Goal: Transaction & Acquisition: Subscribe to service/newsletter

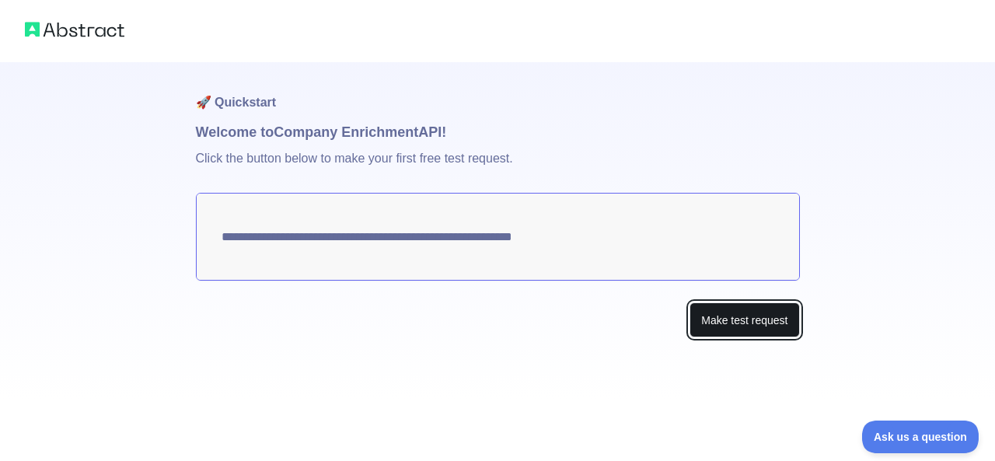
click at [756, 318] on button "Make test request" at bounding box center [745, 319] width 110 height 35
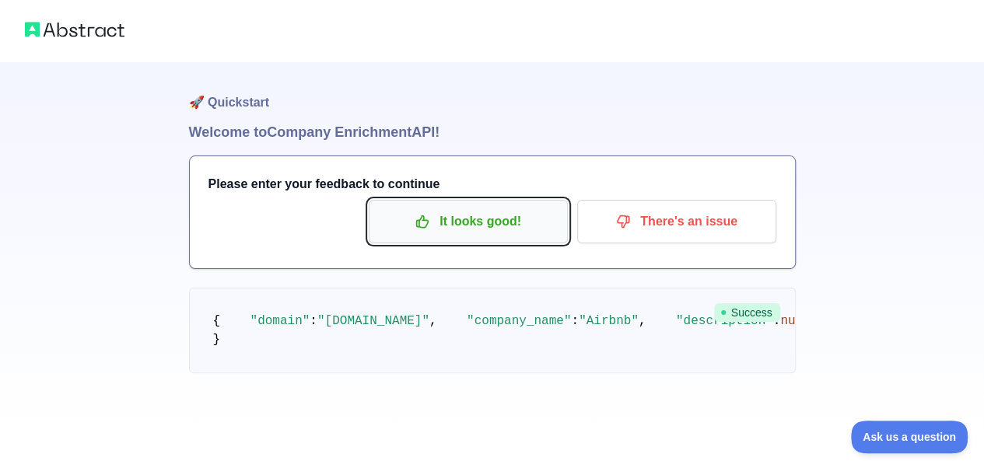
click at [486, 219] on p "It looks good!" at bounding box center [468, 221] width 176 height 26
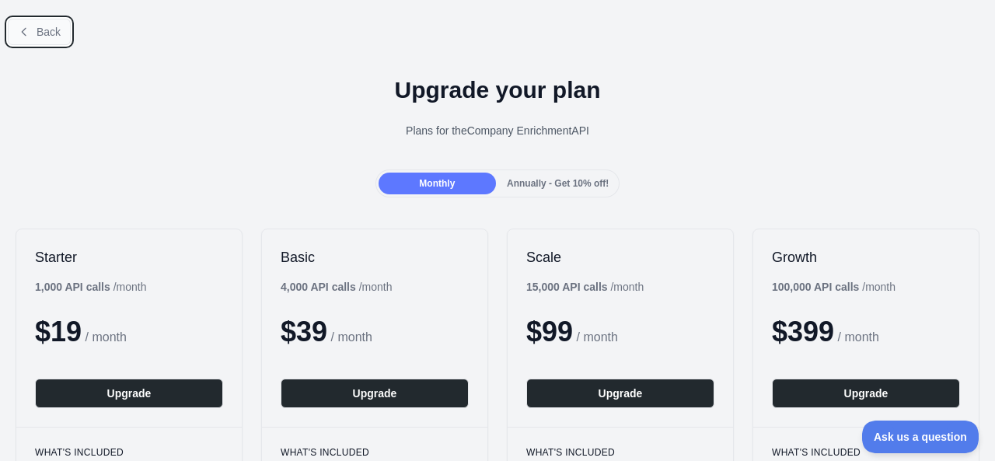
click at [27, 27] on icon at bounding box center [24, 32] width 12 height 12
